Goal: Information Seeking & Learning: Learn about a topic

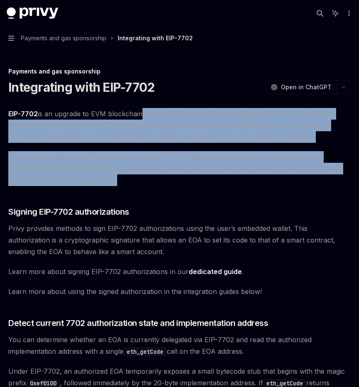
drag, startPoint x: 138, startPoint y: 110, endPoint x: 139, endPoint y: 188, distance: 78.2
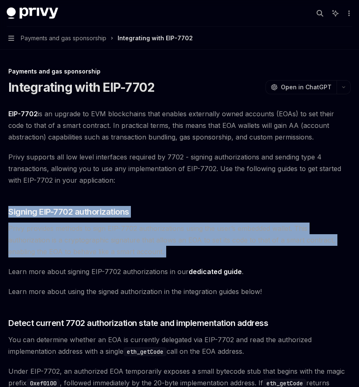
drag, startPoint x: 232, startPoint y: 260, endPoint x: 239, endPoint y: 195, distance: 65.7
drag, startPoint x: 239, startPoint y: 195, endPoint x: 246, endPoint y: 247, distance: 53.2
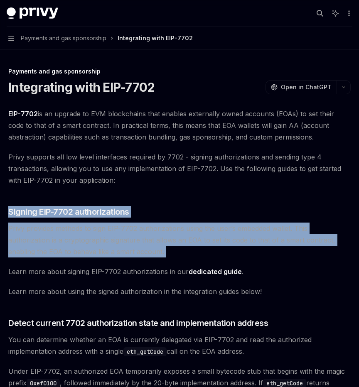
click at [246, 247] on span "Privy provides methods to sign EIP-7702 authorizations using the user’s embedde…" at bounding box center [179, 240] width 343 height 35
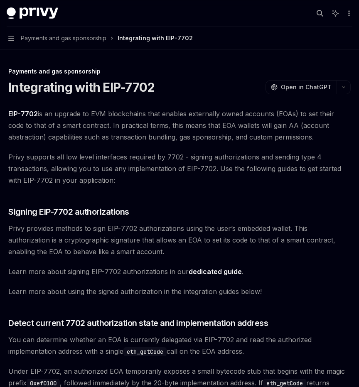
click at [211, 159] on span "Privy supports all low level interfaces required by 7702 - signing authorizatio…" at bounding box center [179, 168] width 343 height 35
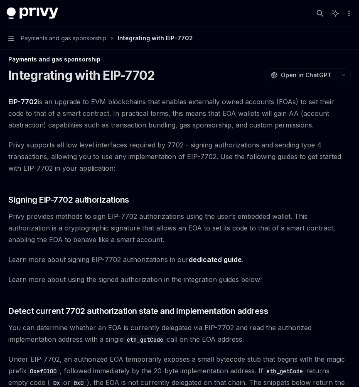
scroll to position [13, 0]
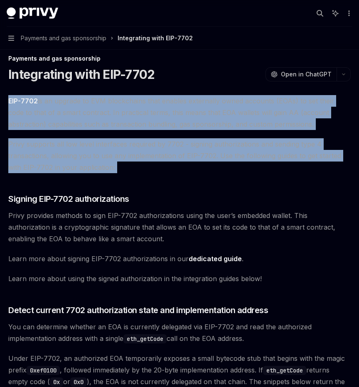
drag, startPoint x: 193, startPoint y: 180, endPoint x: 223, endPoint y: 87, distance: 97.3
drag, startPoint x: 223, startPoint y: 87, endPoint x: 215, endPoint y: 186, distance: 98.8
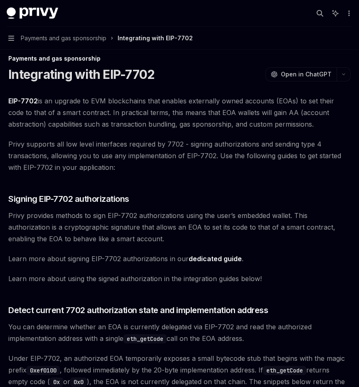
scroll to position [190, 0]
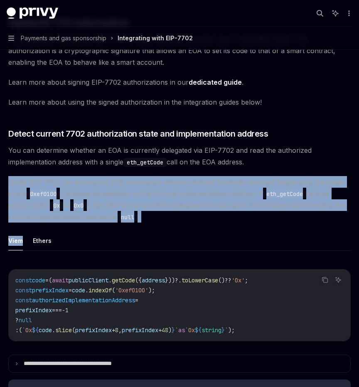
drag, startPoint x: 215, startPoint y: 173, endPoint x: 205, endPoint y: 224, distance: 52.2
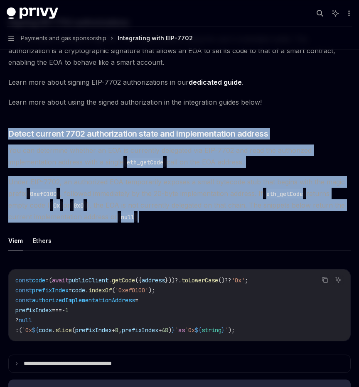
drag, startPoint x: 209, startPoint y: 219, endPoint x: 265, endPoint y: 125, distance: 109.4
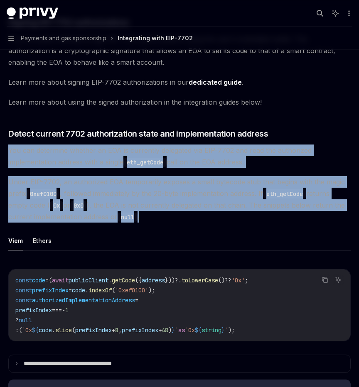
drag, startPoint x: 274, startPoint y: 140, endPoint x: 264, endPoint y: 219, distance: 79.7
click at [264, 219] on span "Under EIP-7702, an authorized EOA temporarily exposes a small bytecode stub tha…" at bounding box center [179, 199] width 343 height 47
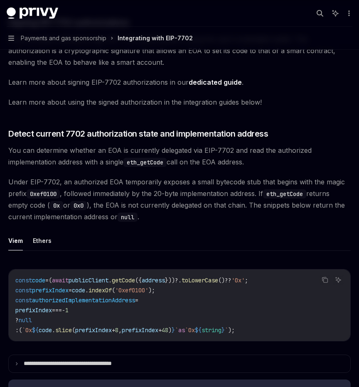
drag, startPoint x: 253, startPoint y: 222, endPoint x: 253, endPoint y: 165, distance: 56.5
click at [253, 165] on span "You can determine whether an EOA is currently delegated via EIP-7702 and read t…" at bounding box center [179, 156] width 343 height 23
drag, startPoint x: 253, startPoint y: 165, endPoint x: 253, endPoint y: 222, distance: 57.4
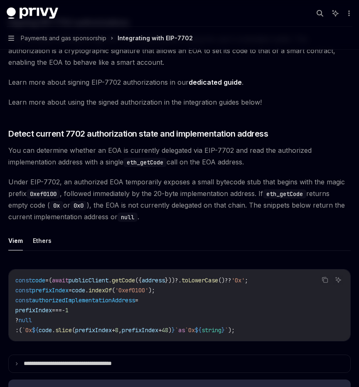
click at [253, 222] on span "Under EIP-7702, an authorized EOA temporarily exposes a small bytecode stub tha…" at bounding box center [179, 199] width 343 height 47
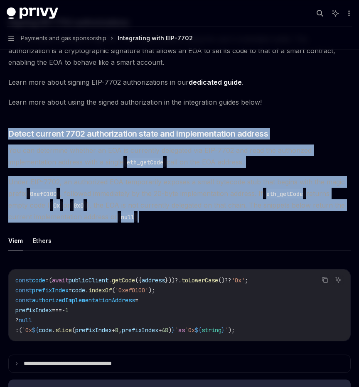
drag, startPoint x: 252, startPoint y: 219, endPoint x: 255, endPoint y: 126, distance: 92.7
